Goal: Information Seeking & Learning: Learn about a topic

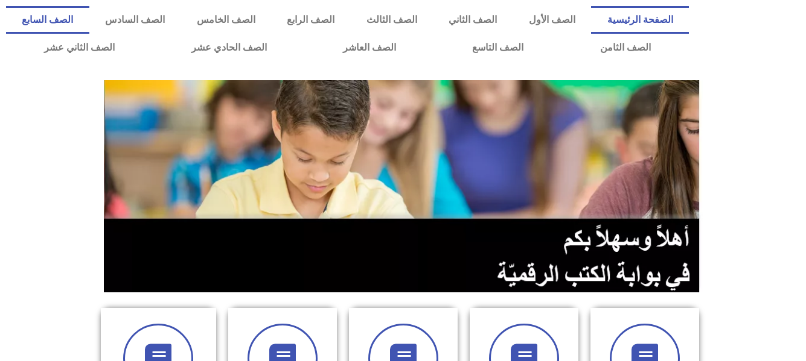
click at [89, 20] on link "الصف السابع" at bounding box center [47, 20] width 83 height 28
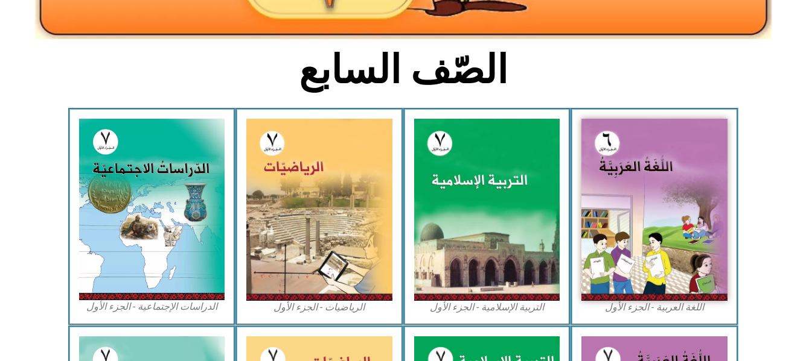
scroll to position [290, 0]
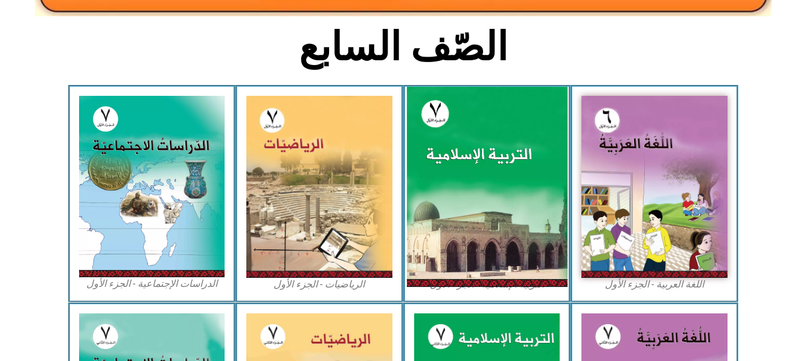
click at [481, 164] on img at bounding box center [486, 187] width 161 height 200
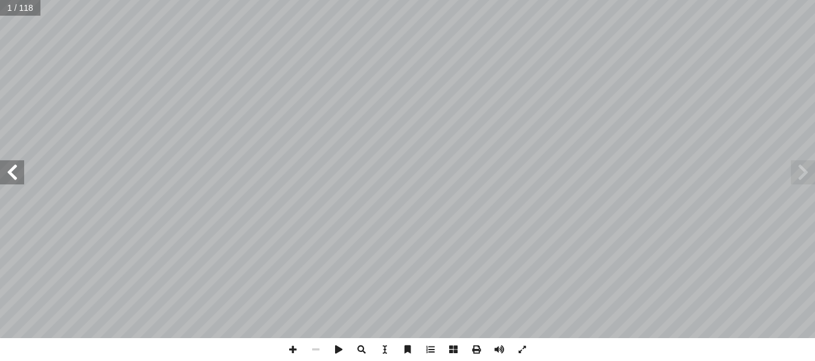
click at [5, 180] on span at bounding box center [12, 173] width 24 height 24
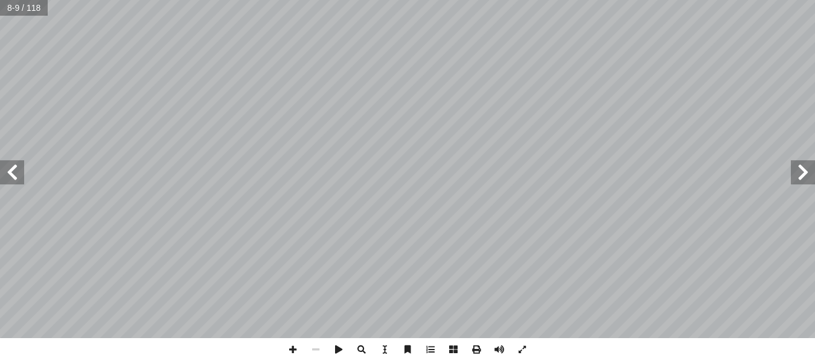
click at [5, 180] on span at bounding box center [12, 173] width 24 height 24
click at [291, 351] on span at bounding box center [292, 350] width 23 height 23
click at [804, 179] on span at bounding box center [803, 173] width 24 height 24
click at [21, 182] on span at bounding box center [12, 173] width 24 height 24
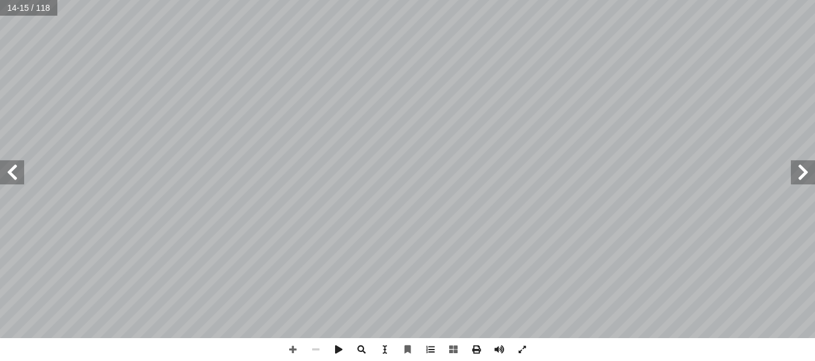
click at [801, 182] on span at bounding box center [803, 173] width 24 height 24
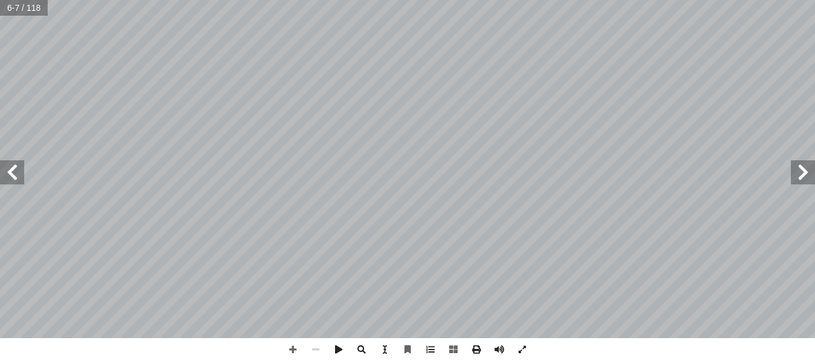
click at [806, 170] on span at bounding box center [803, 173] width 24 height 24
click at [809, 163] on span at bounding box center [803, 173] width 24 height 24
click at [19, 177] on span at bounding box center [12, 173] width 24 height 24
click at [14, 173] on span at bounding box center [12, 173] width 24 height 24
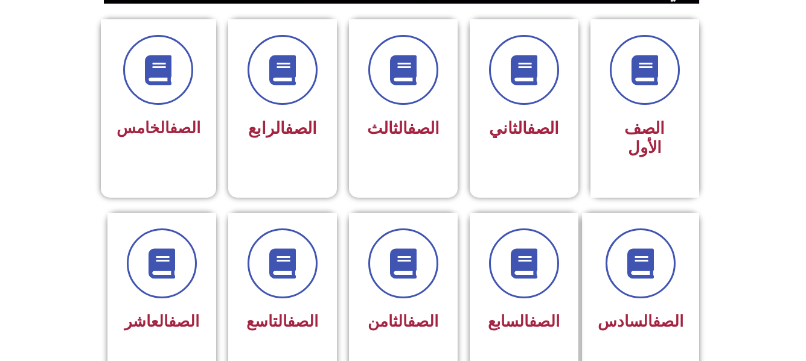
scroll to position [290, 0]
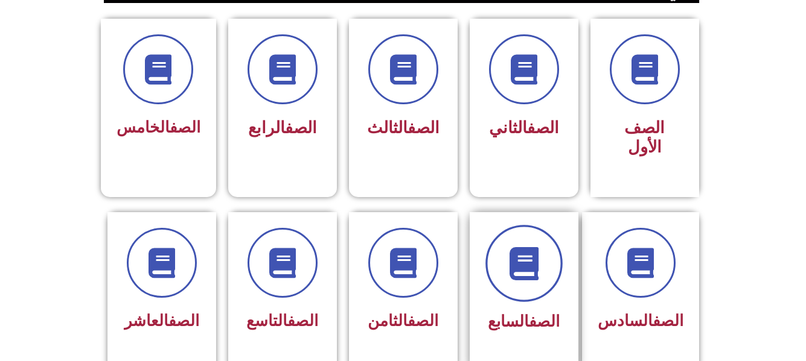
click at [532, 247] on icon at bounding box center [523, 263] width 33 height 33
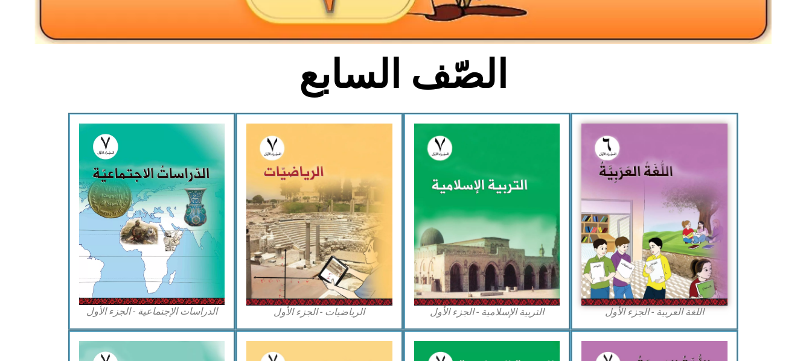
scroll to position [266, 0]
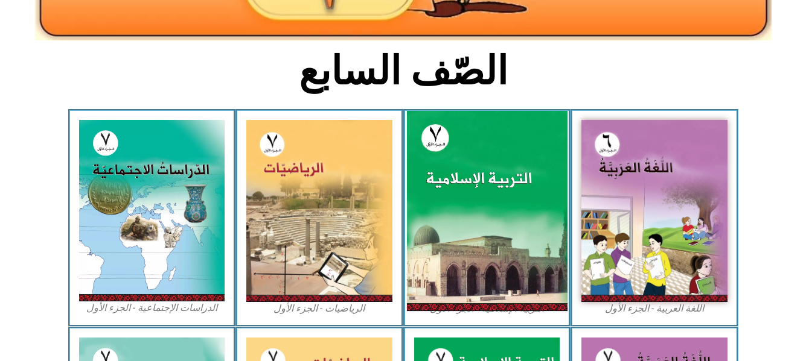
click at [479, 187] on img at bounding box center [486, 211] width 161 height 200
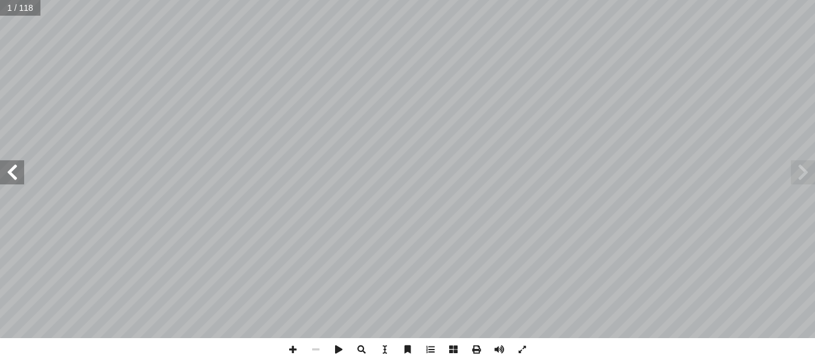
click at [8, 179] on span at bounding box center [12, 173] width 24 height 24
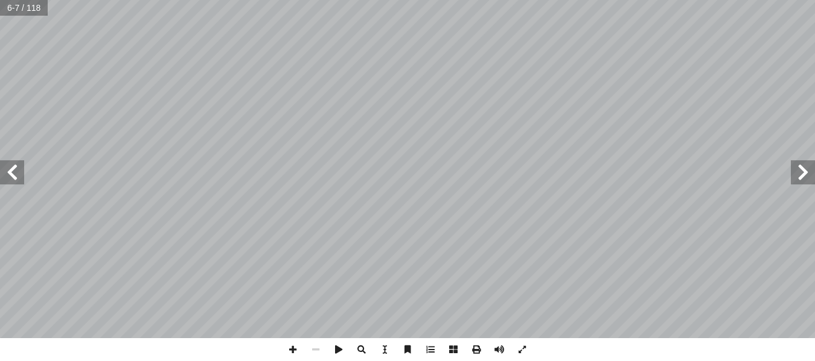
click at [8, 179] on span at bounding box center [12, 173] width 24 height 24
click at [800, 171] on span at bounding box center [803, 173] width 24 height 24
click at [362, 0] on html "الصفحة الرئيسية الصف الأول الصف الثاني الصف الثالث الصف الرابع الصف الخامس الصف…" at bounding box center [407, 55] width 815 height 110
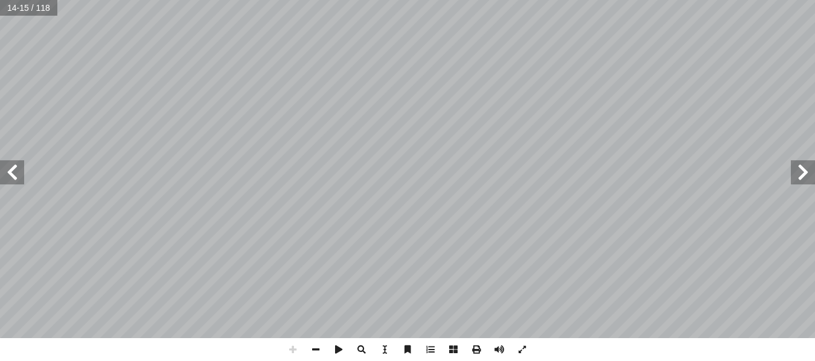
click at [654, 0] on html "الصفحة الرئيسية الصف الأول الصف الثاني الصف الثالث الصف الرابع الصف الخامس الصف…" at bounding box center [407, 55] width 815 height 110
click at [18, 183] on span at bounding box center [12, 173] width 24 height 24
click at [14, 171] on span at bounding box center [12, 173] width 24 height 24
click at [803, 180] on span at bounding box center [803, 173] width 24 height 24
click at [13, 173] on span at bounding box center [12, 173] width 24 height 24
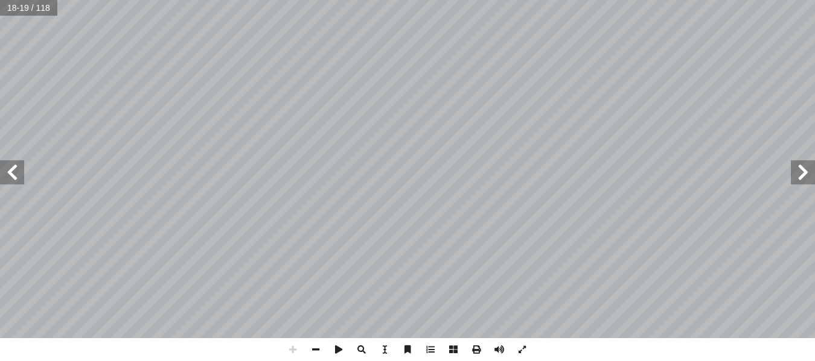
click at [13, 173] on span at bounding box center [12, 173] width 24 height 24
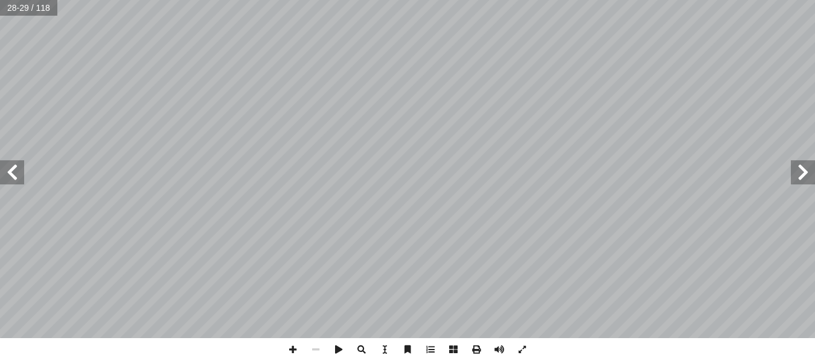
click at [13, 173] on span at bounding box center [12, 173] width 24 height 24
click at [800, 176] on span at bounding box center [803, 173] width 24 height 24
click at [298, 352] on span at bounding box center [292, 350] width 23 height 23
click at [5, 176] on span at bounding box center [12, 173] width 24 height 24
click at [804, 181] on span at bounding box center [803, 173] width 24 height 24
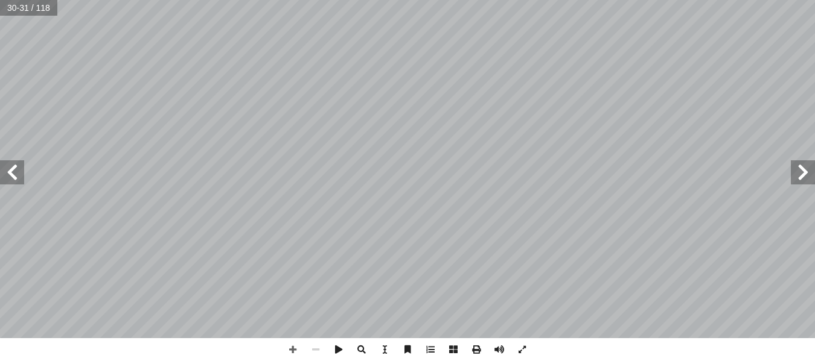
click at [804, 181] on span at bounding box center [803, 173] width 24 height 24
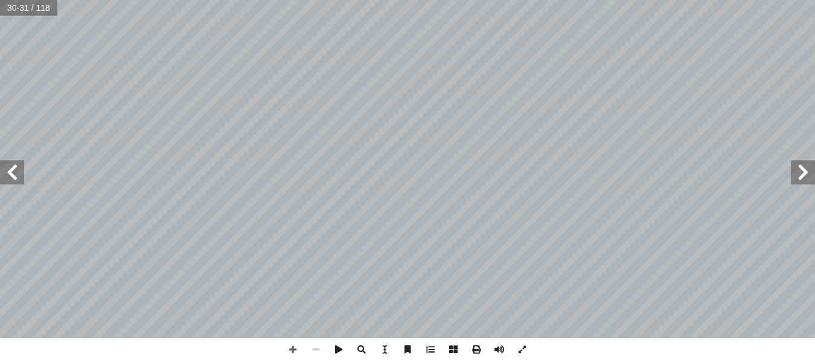
click at [804, 181] on span at bounding box center [803, 173] width 24 height 24
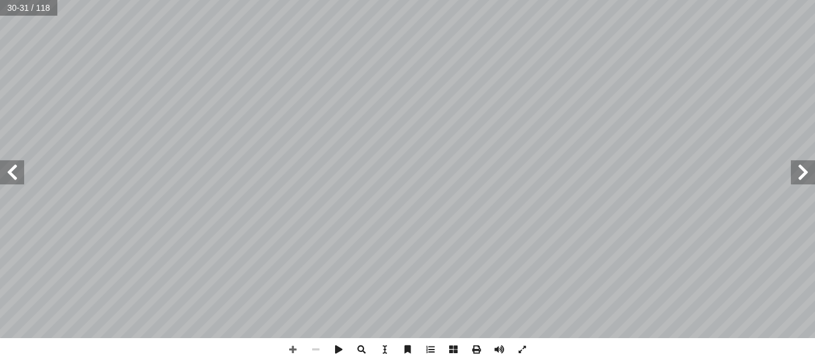
click at [804, 181] on span at bounding box center [803, 173] width 24 height 24
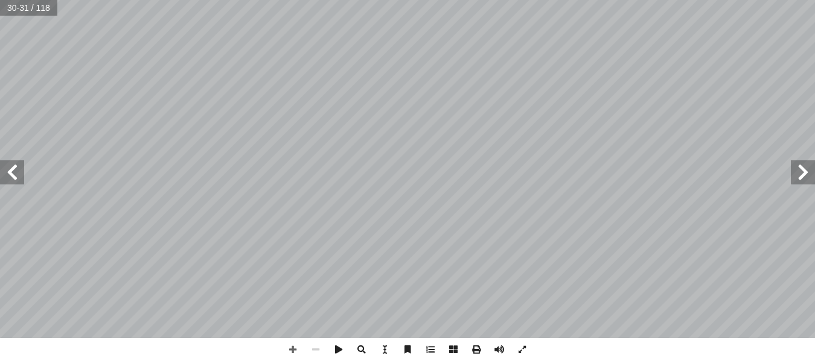
click at [804, 181] on span at bounding box center [803, 173] width 24 height 24
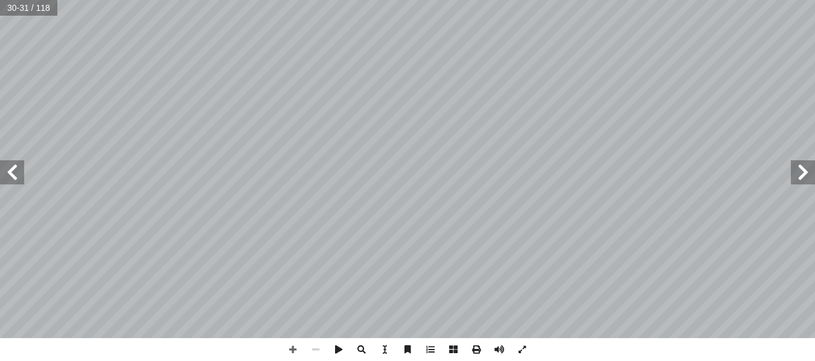
click at [804, 181] on span at bounding box center [803, 173] width 24 height 24
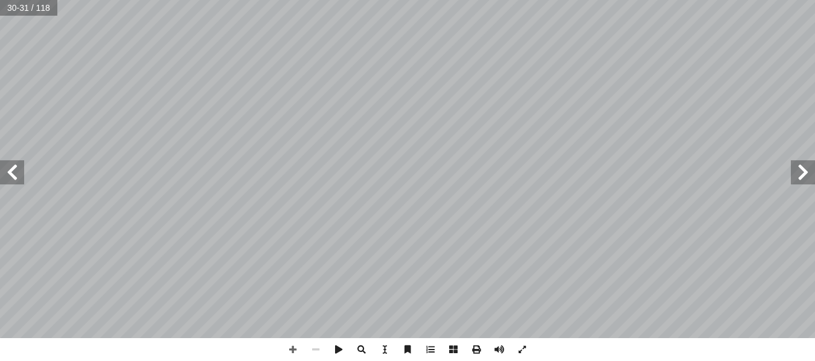
click at [804, 181] on span at bounding box center [803, 173] width 24 height 24
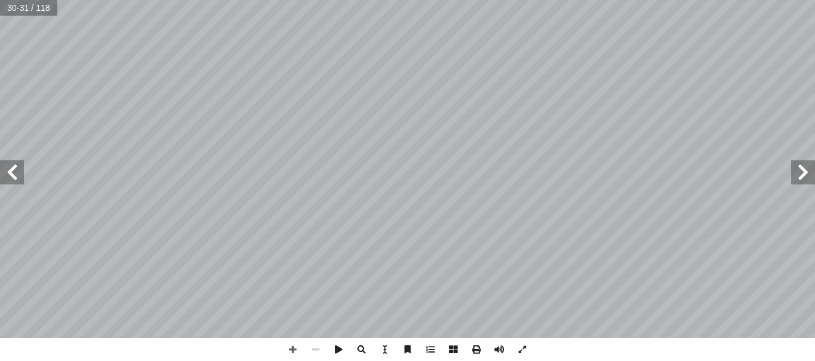
click at [804, 181] on span at bounding box center [803, 173] width 24 height 24
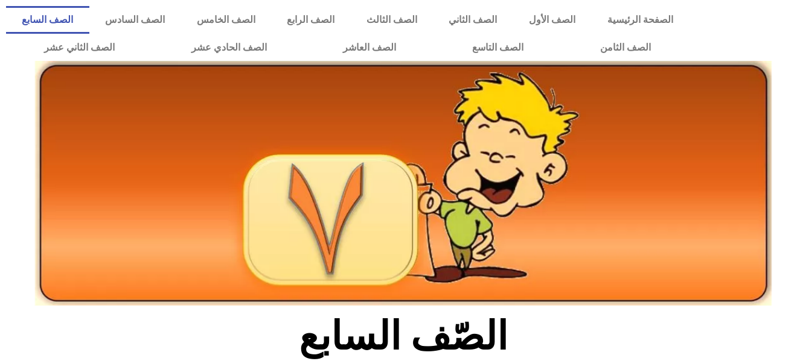
scroll to position [266, 0]
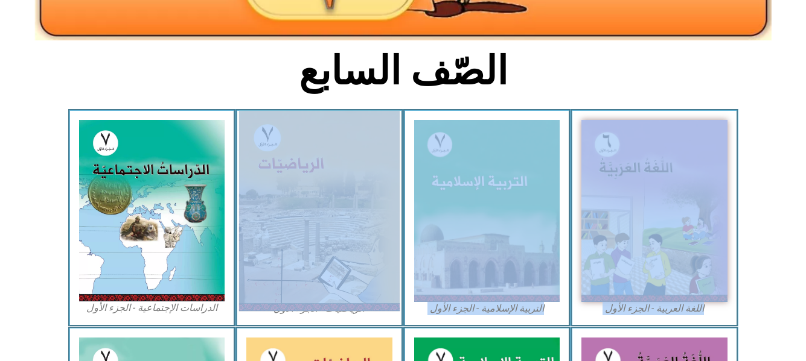
drag, startPoint x: 296, startPoint y: 101, endPoint x: 275, endPoint y: 191, distance: 92.5
click at [275, 191] on div "الصّف السابع اللغة العربية - الجزء الأول​ التربية [DEMOGRAPHIC_DATA] - الجزء ال…" at bounding box center [403, 302] width 806 height 916
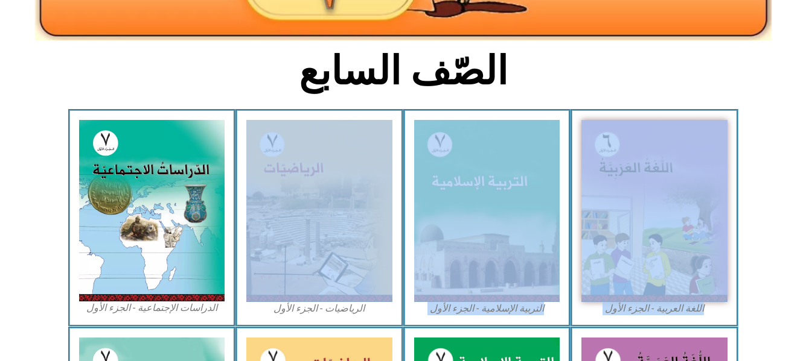
scroll to position [0, 0]
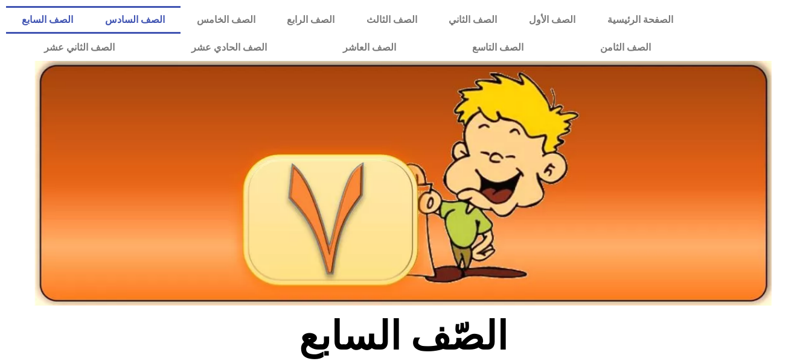
click at [181, 23] on link "الصف السادس" at bounding box center [135, 20] width 92 height 28
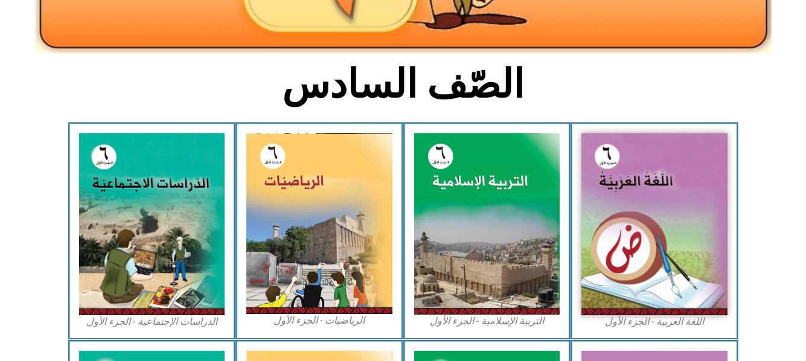
scroll to position [266, 0]
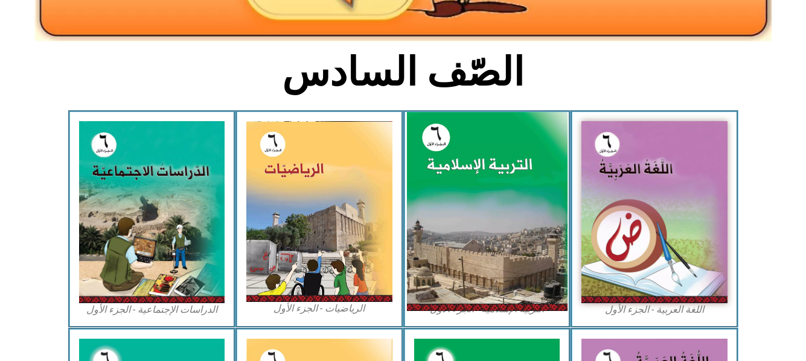
click at [468, 221] on img at bounding box center [486, 212] width 161 height 200
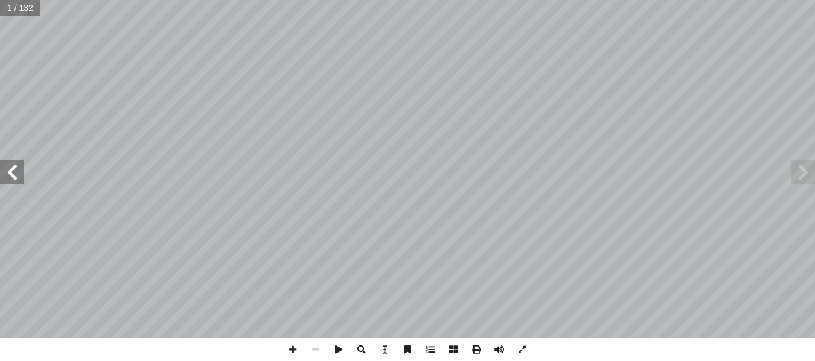
click at [11, 177] on span at bounding box center [12, 173] width 24 height 24
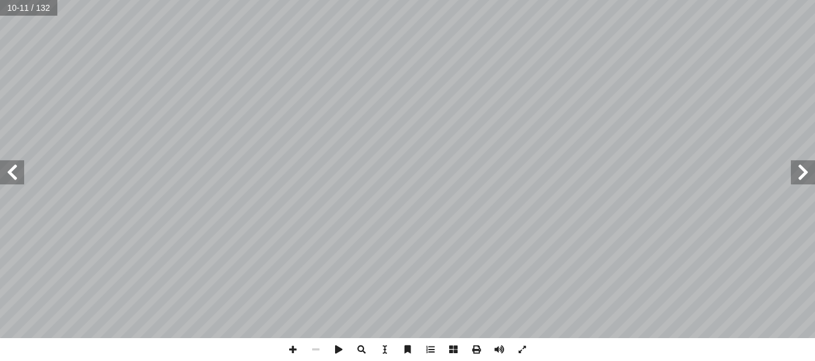
click at [11, 177] on span at bounding box center [12, 173] width 24 height 24
click at [289, 355] on span at bounding box center [292, 350] width 23 height 23
click at [13, 175] on span at bounding box center [12, 173] width 24 height 24
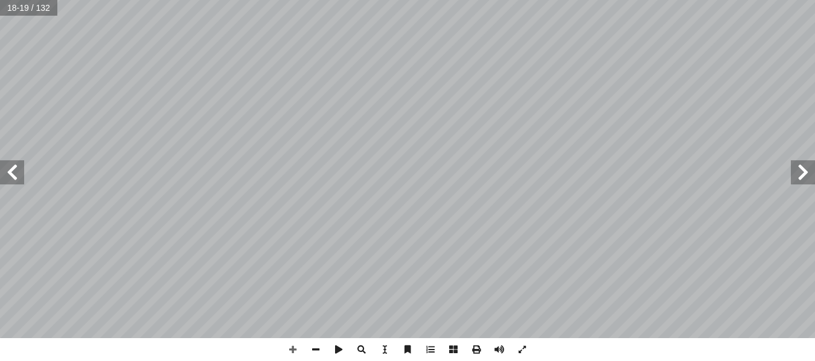
click at [808, 175] on span at bounding box center [803, 173] width 24 height 24
click at [8, 179] on span at bounding box center [12, 173] width 24 height 24
